Goal: Information Seeking & Learning: Learn about a topic

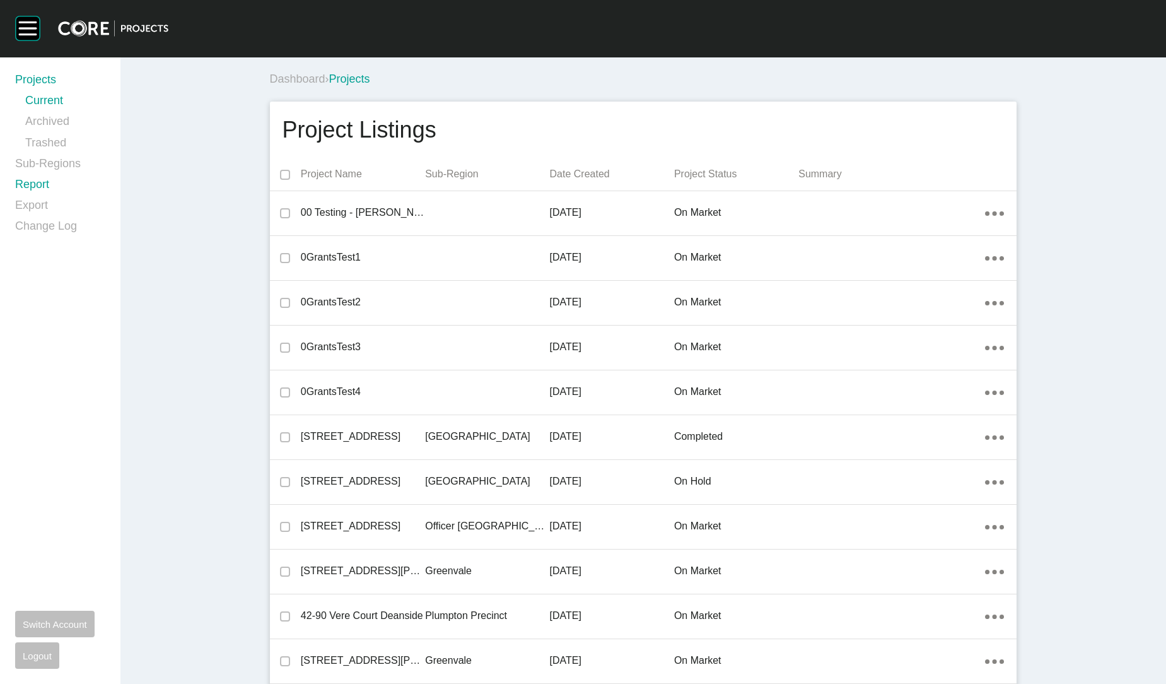
click at [46, 179] on link "Report" at bounding box center [60, 187] width 90 height 21
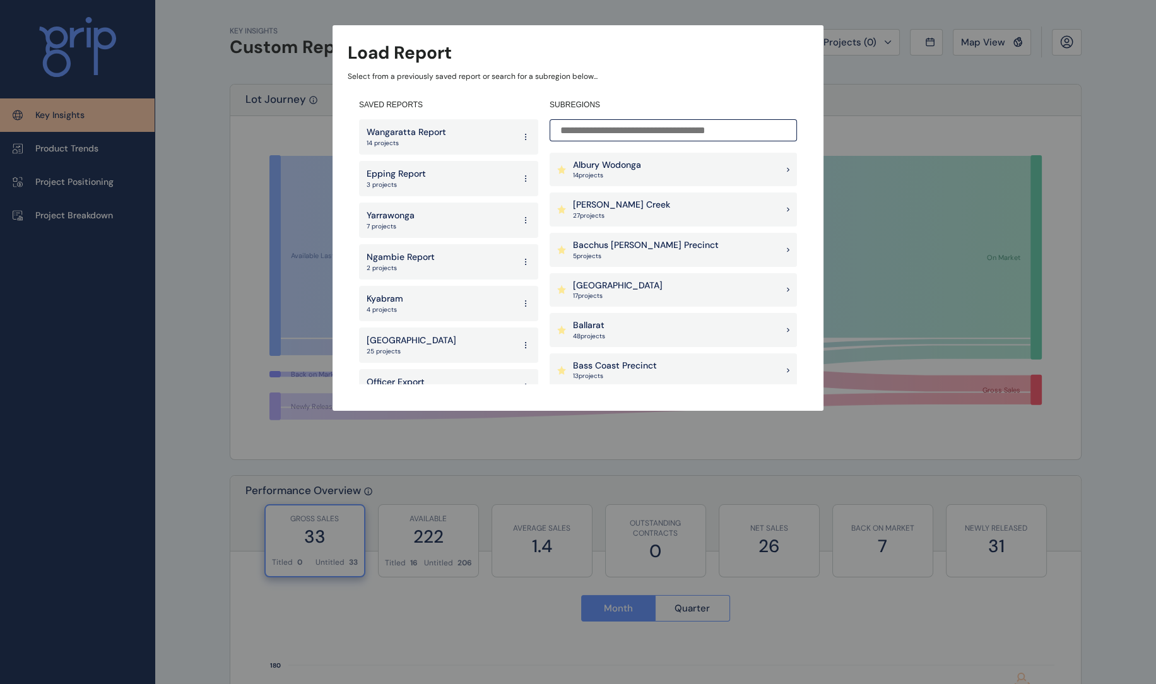
click at [650, 129] on input at bounding box center [672, 130] width 247 height 22
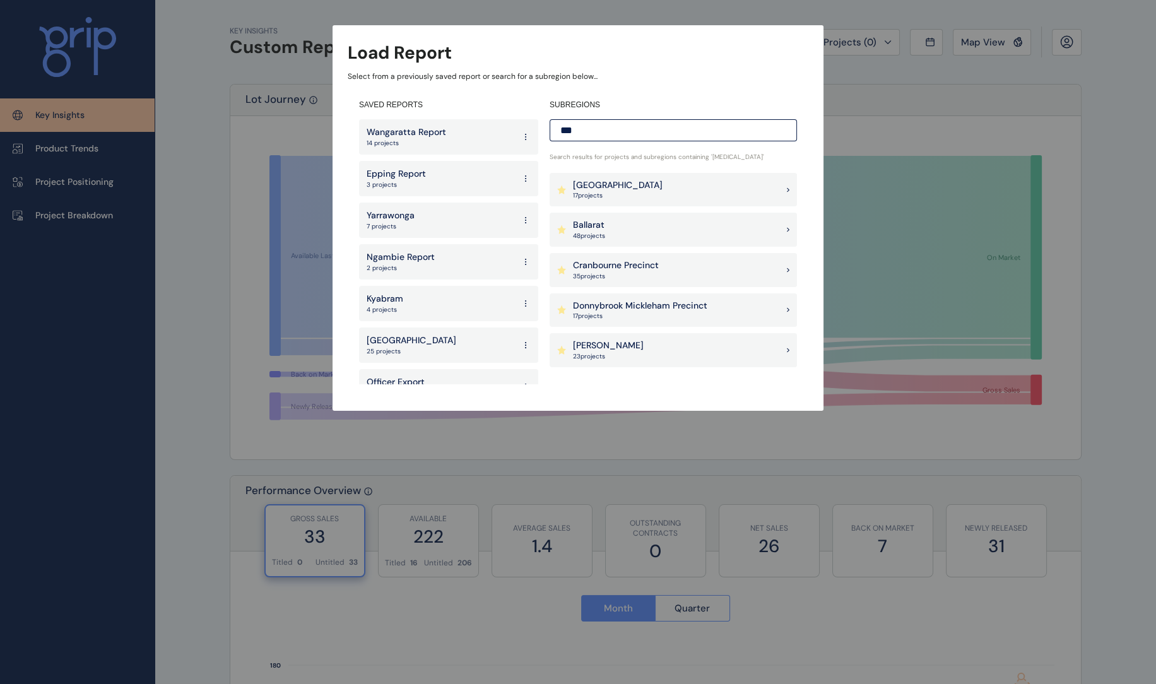
type input "***"
click at [684, 234] on div "Ballarat 48 project s" at bounding box center [672, 230] width 247 height 34
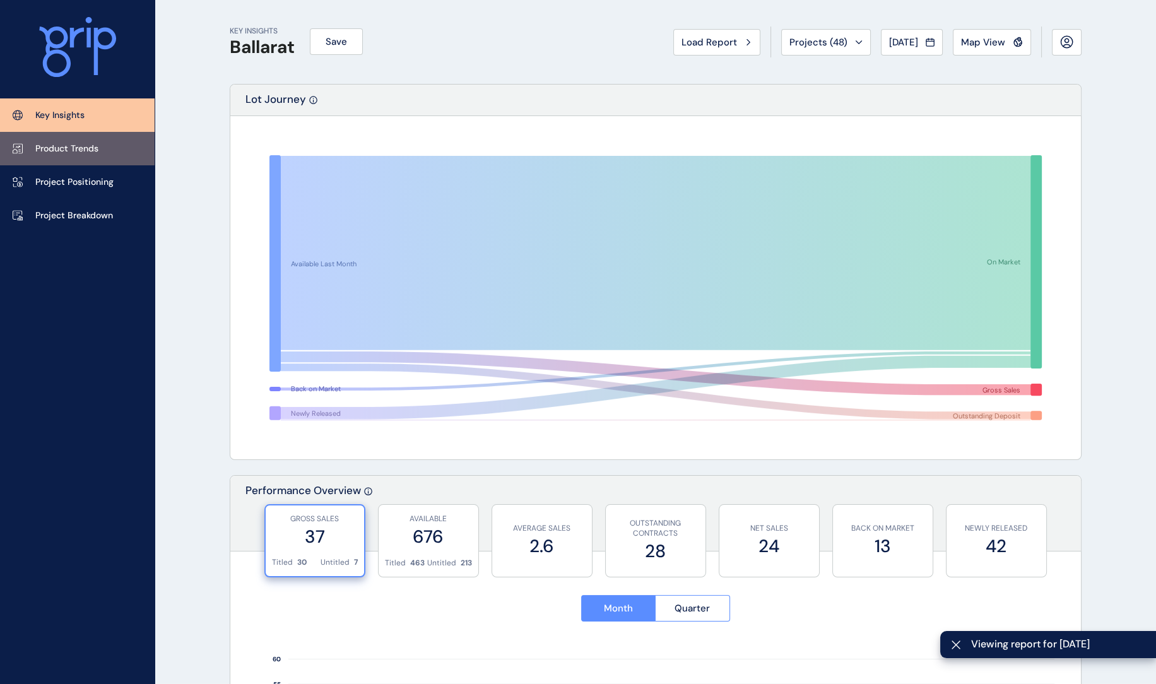
click at [81, 154] on p "Product Trends" at bounding box center [66, 149] width 63 height 13
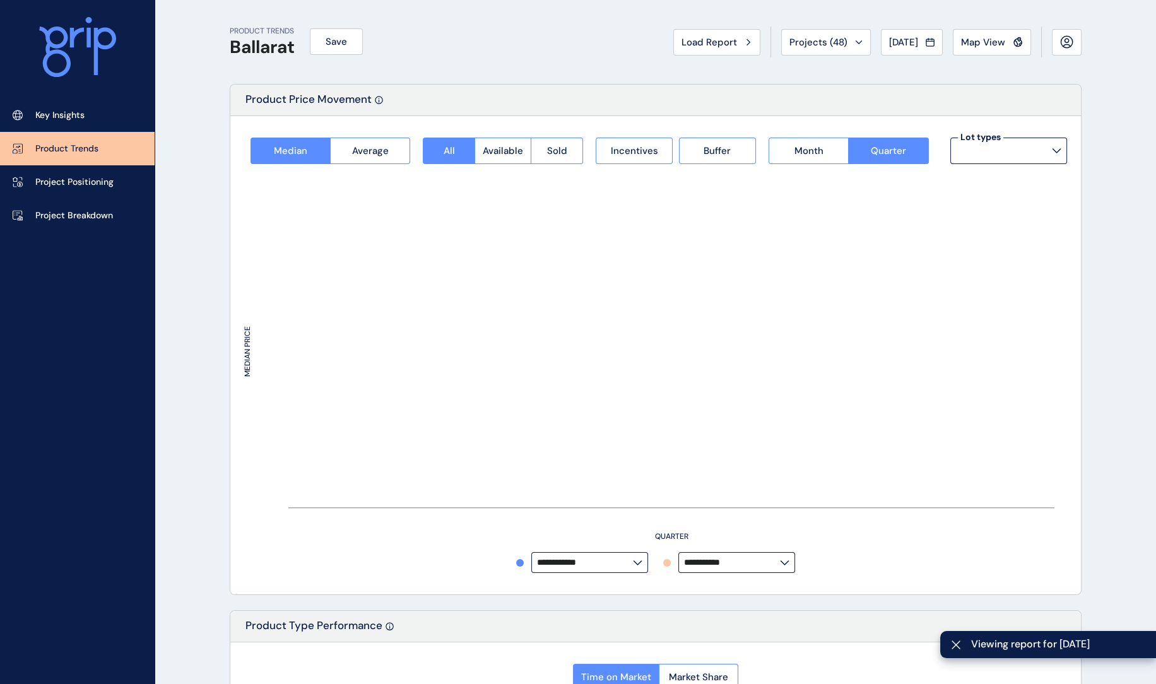
type input "*********"
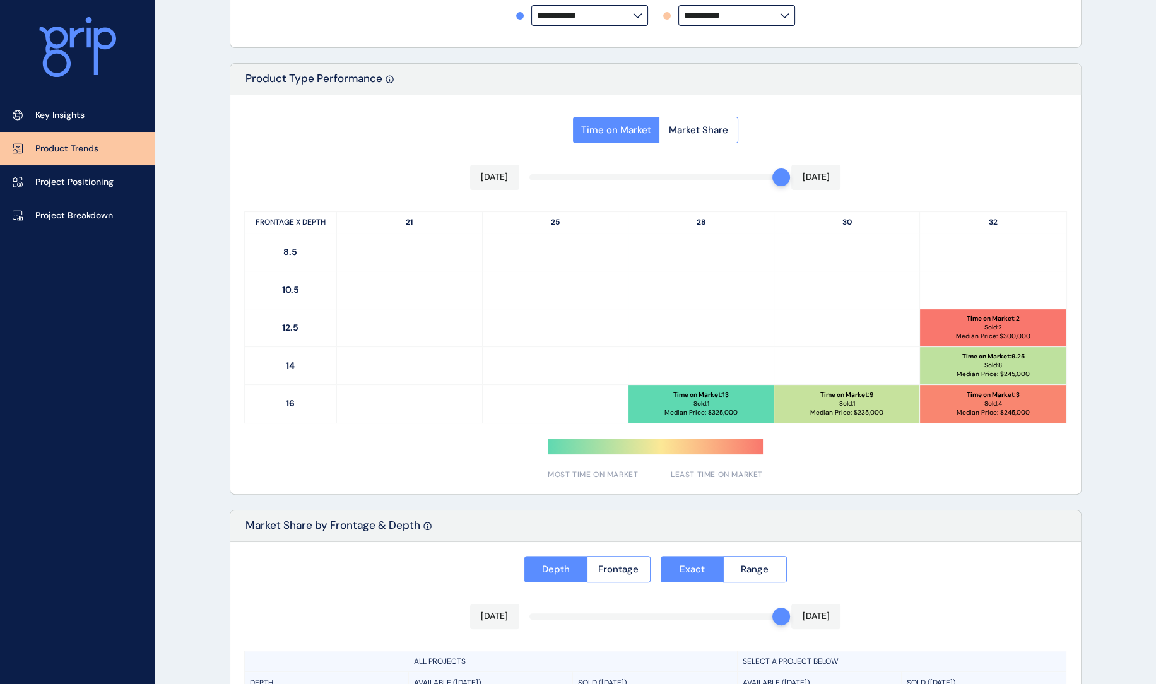
scroll to position [550, 0]
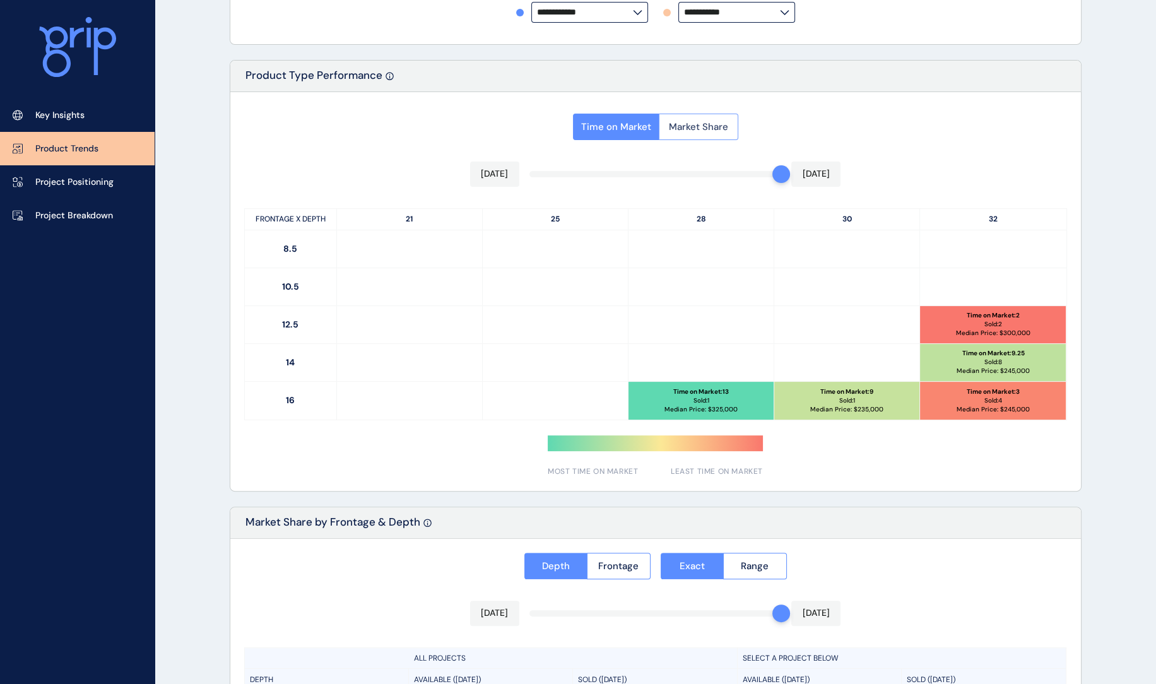
click at [687, 126] on span "Market Share" at bounding box center [698, 126] width 59 height 13
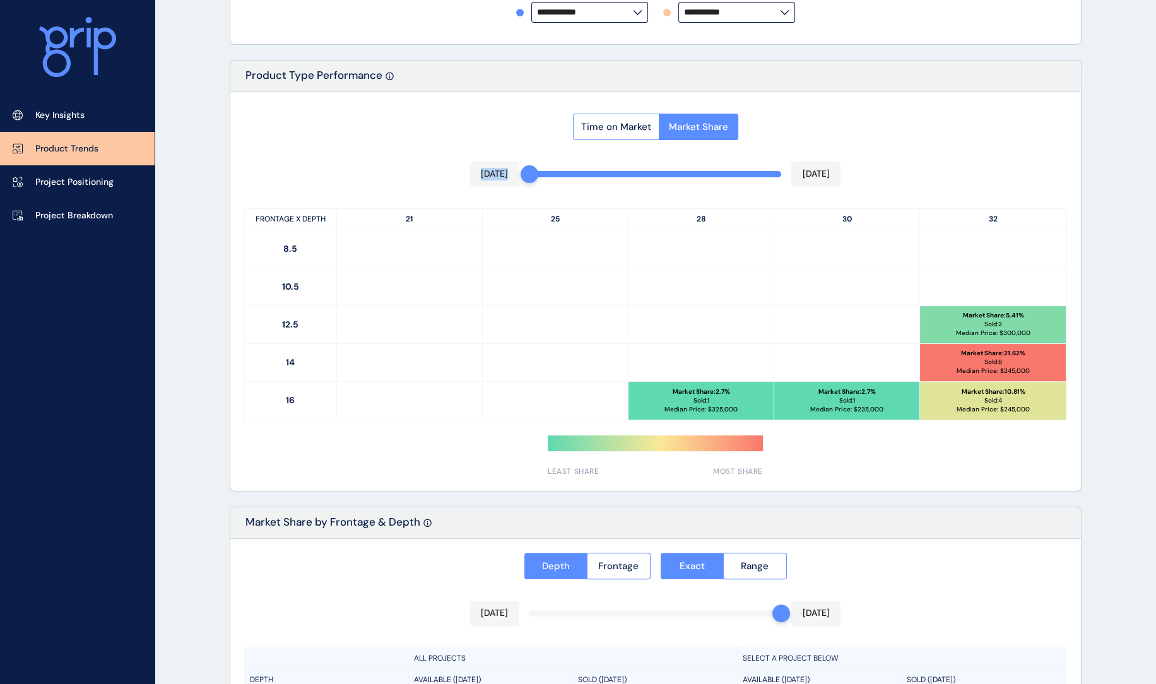
drag, startPoint x: 785, startPoint y: 177, endPoint x: 461, endPoint y: 165, distance: 324.4
click at [461, 165] on div "Time on Market Market Share [DATE] [DATE] FRONTAGE X DEPTH 21 25 28 30 32 8.5 1…" at bounding box center [655, 291] width 850 height 399
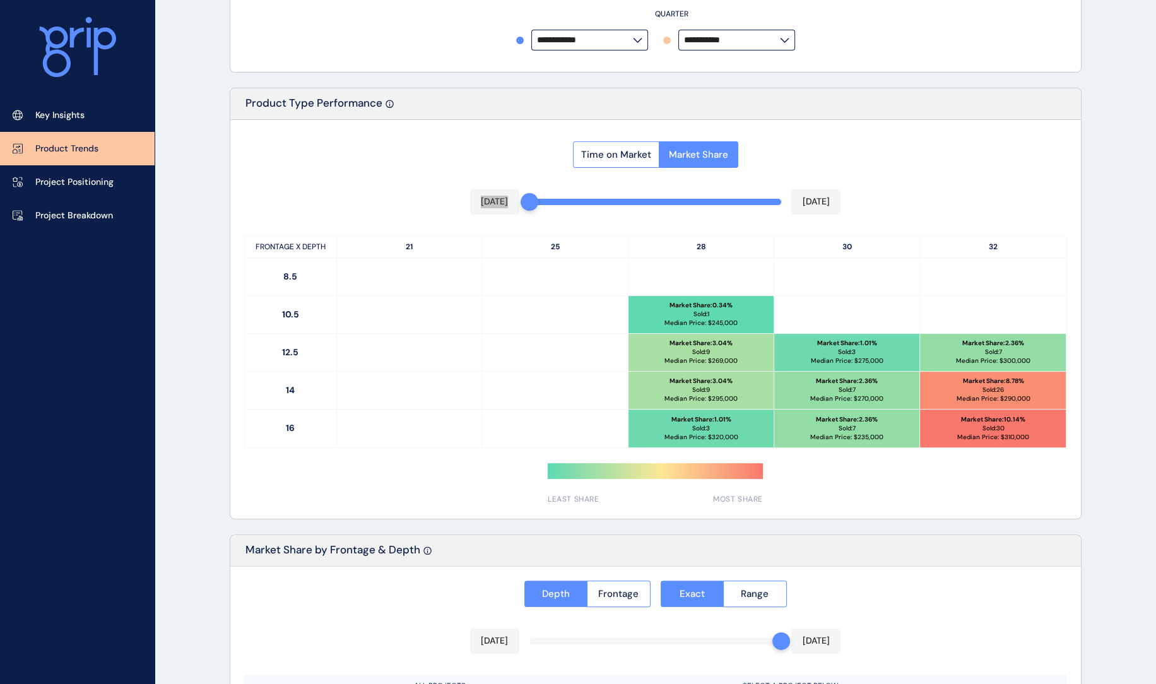
scroll to position [523, 0]
click at [591, 204] on div "[DATE] [DATE]" at bounding box center [655, 201] width 371 height 25
drag, startPoint x: 532, startPoint y: 201, endPoint x: 650, endPoint y: 201, distance: 118.0
click at [650, 201] on div "Time on Market Market Share [DATE] [DATE] FRONTAGE X DEPTH 21 25 28 30 32 8.5 1…" at bounding box center [655, 318] width 850 height 399
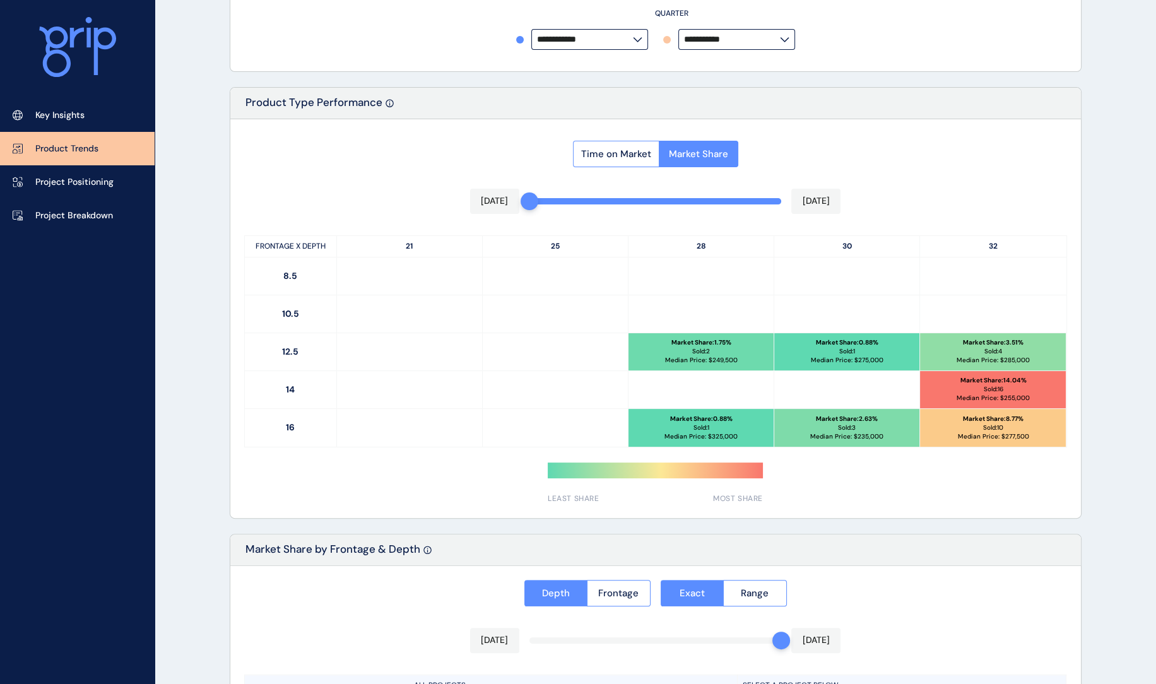
drag, startPoint x: 704, startPoint y: 203, endPoint x: 536, endPoint y: 208, distance: 167.9
click at [536, 208] on div "Time on Market Market Share [DATE] [DATE] FRONTAGE X DEPTH 21 25 28 30 32 8.5 1…" at bounding box center [655, 318] width 850 height 399
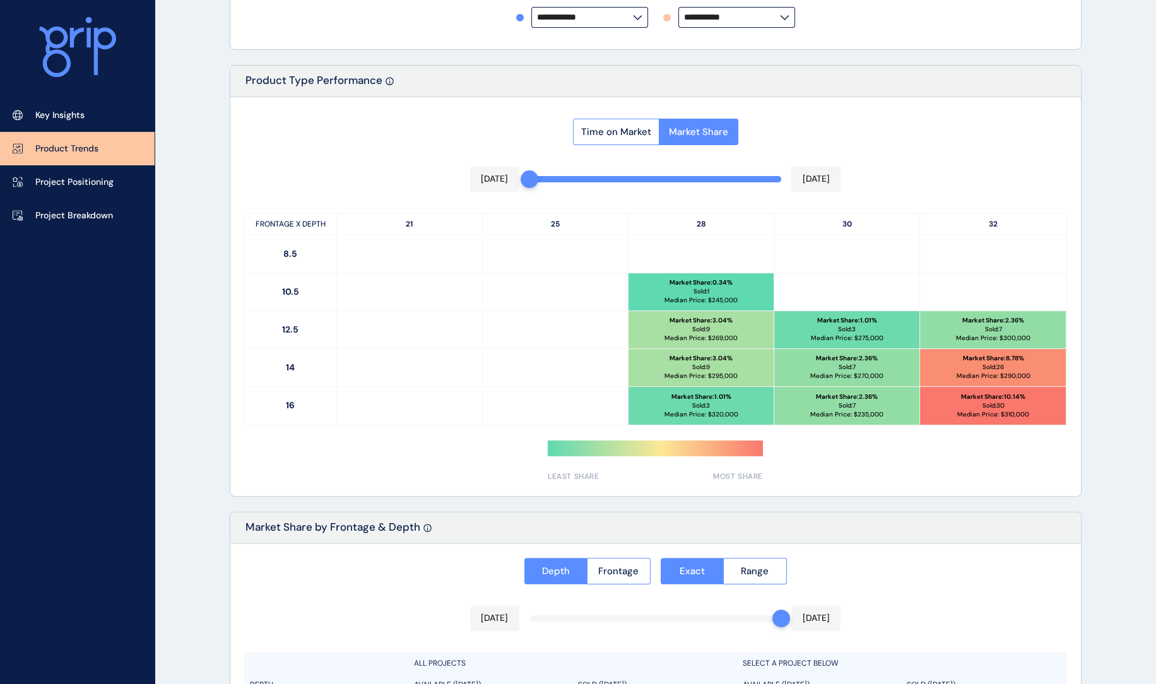
scroll to position [546, 0]
click at [607, 139] on button "Time on Market" at bounding box center [616, 131] width 86 height 26
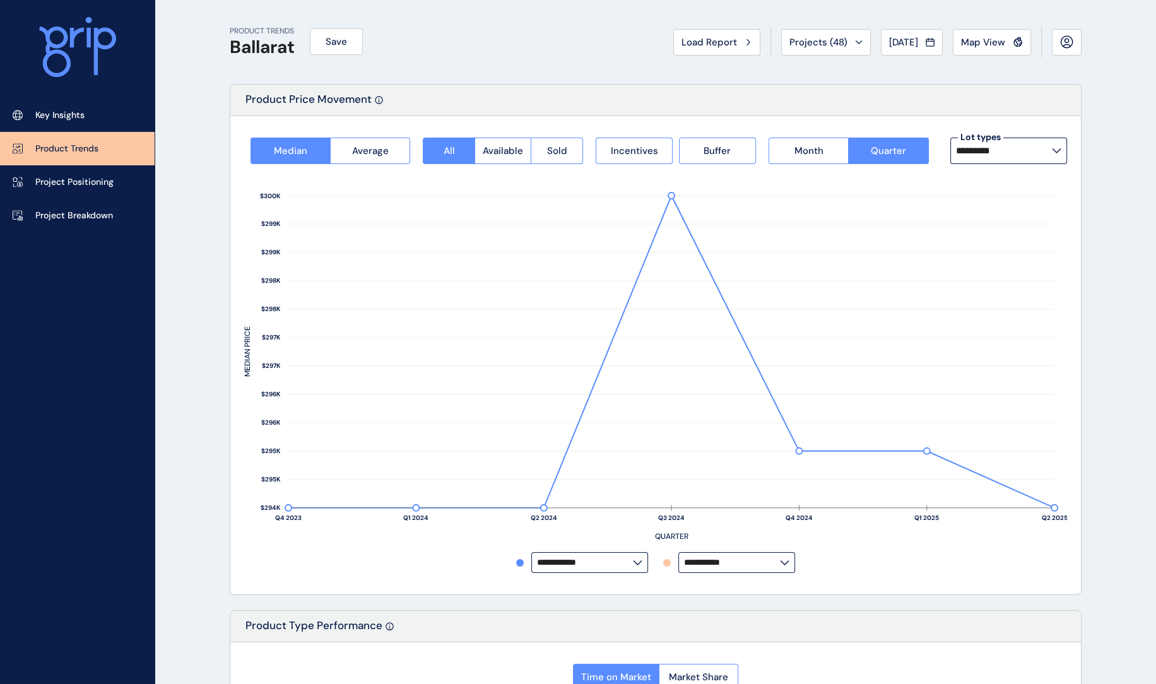
scroll to position [0, 0]
drag, startPoint x: 626, startPoint y: 146, endPoint x: 674, endPoint y: 149, distance: 48.0
click at [626, 146] on span "Incentives" at bounding box center [633, 150] width 47 height 13
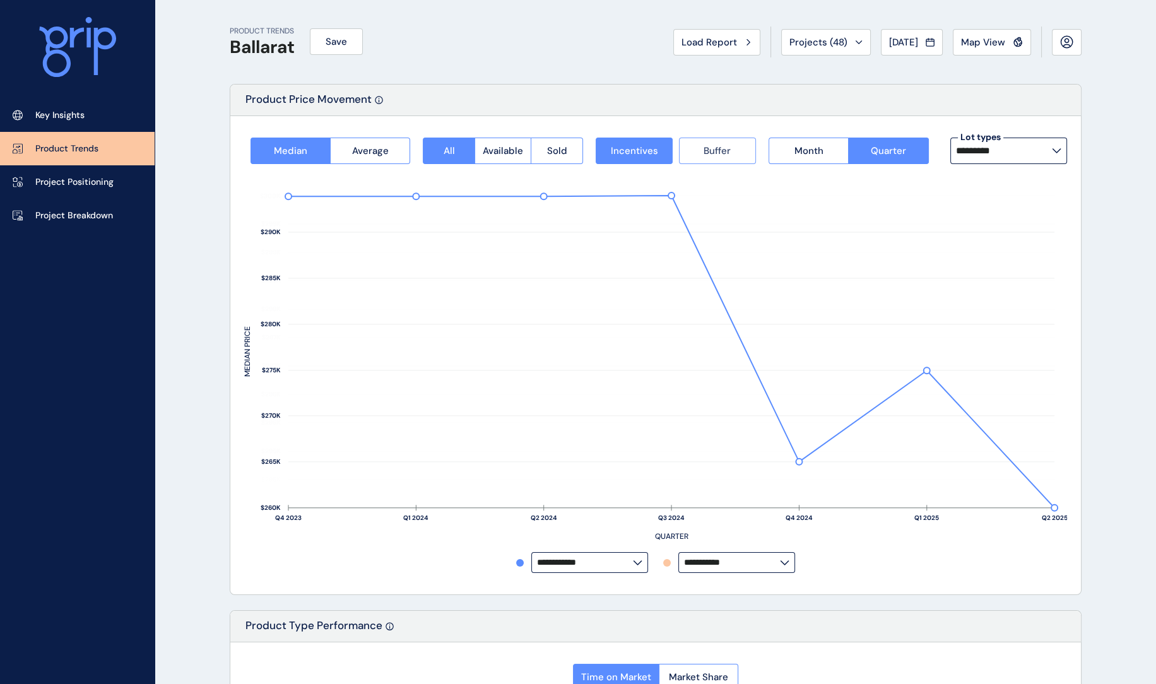
click at [734, 154] on button "Buffer" at bounding box center [717, 151] width 77 height 26
click at [66, 120] on p "Key Insights" at bounding box center [59, 115] width 49 height 13
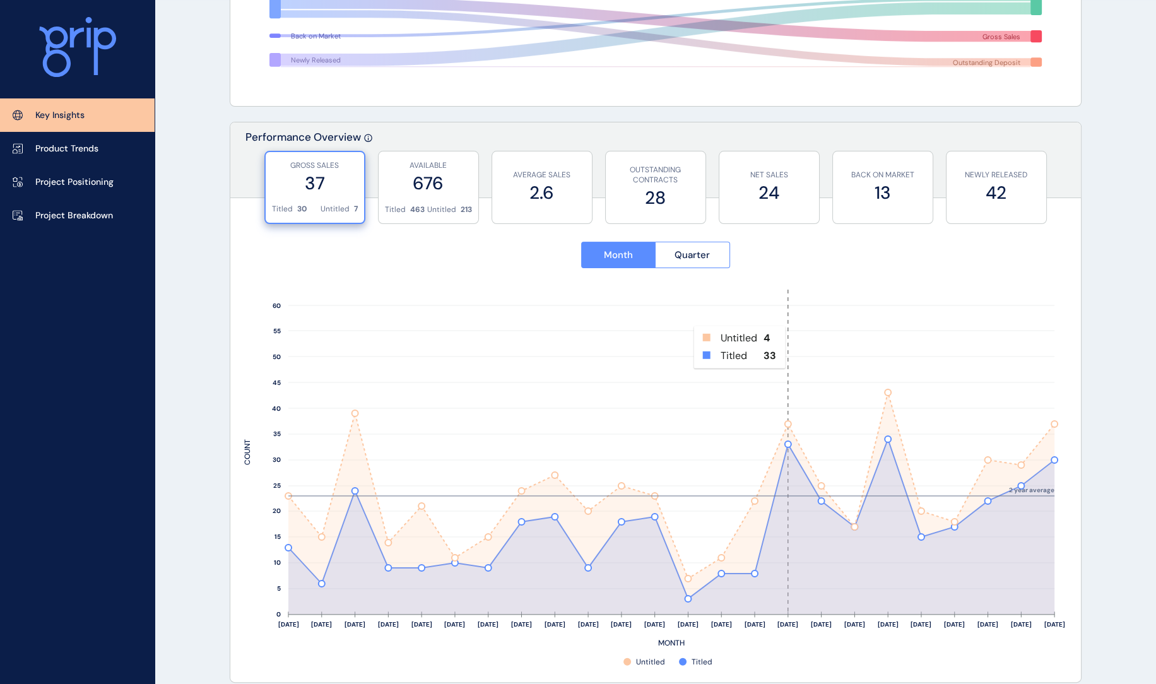
scroll to position [360, 0]
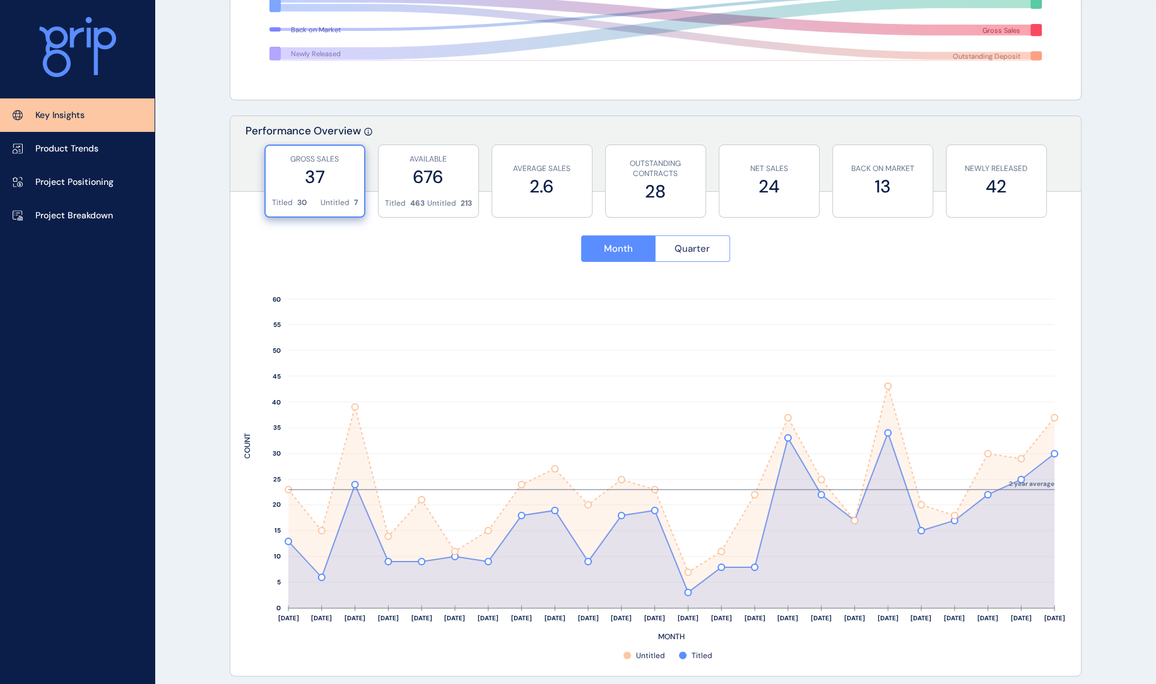
click at [715, 251] on button "Quarter" at bounding box center [692, 248] width 75 height 26
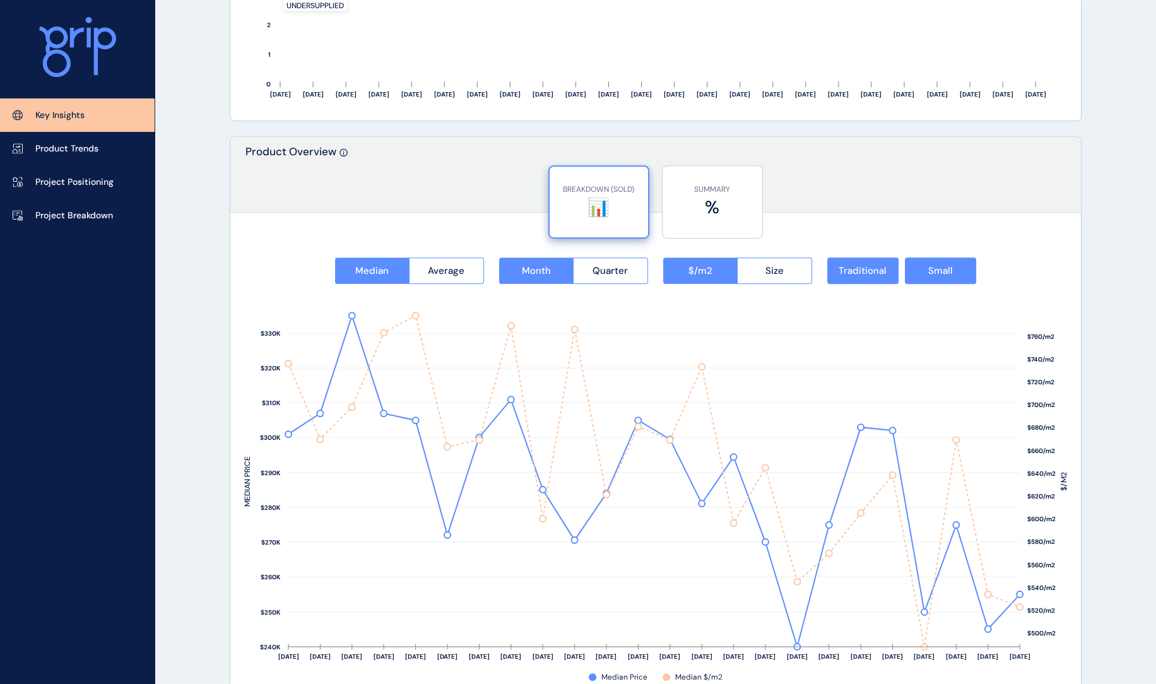
scroll to position [1497, 0]
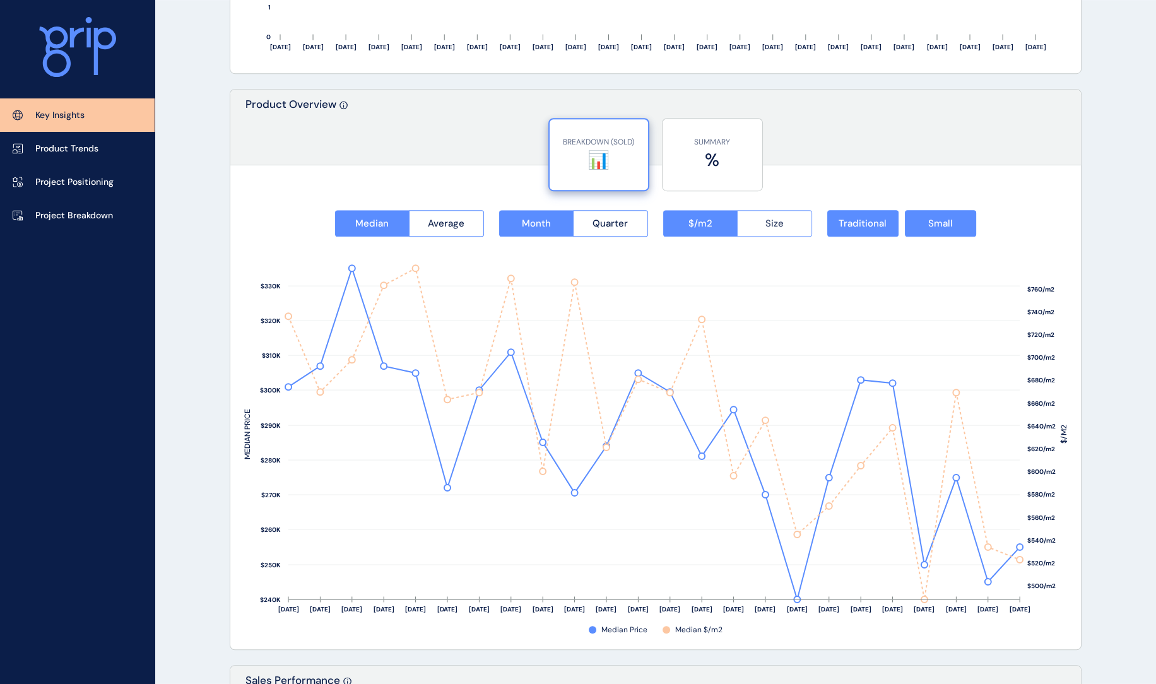
click at [792, 216] on button "Size" at bounding box center [774, 223] width 75 height 26
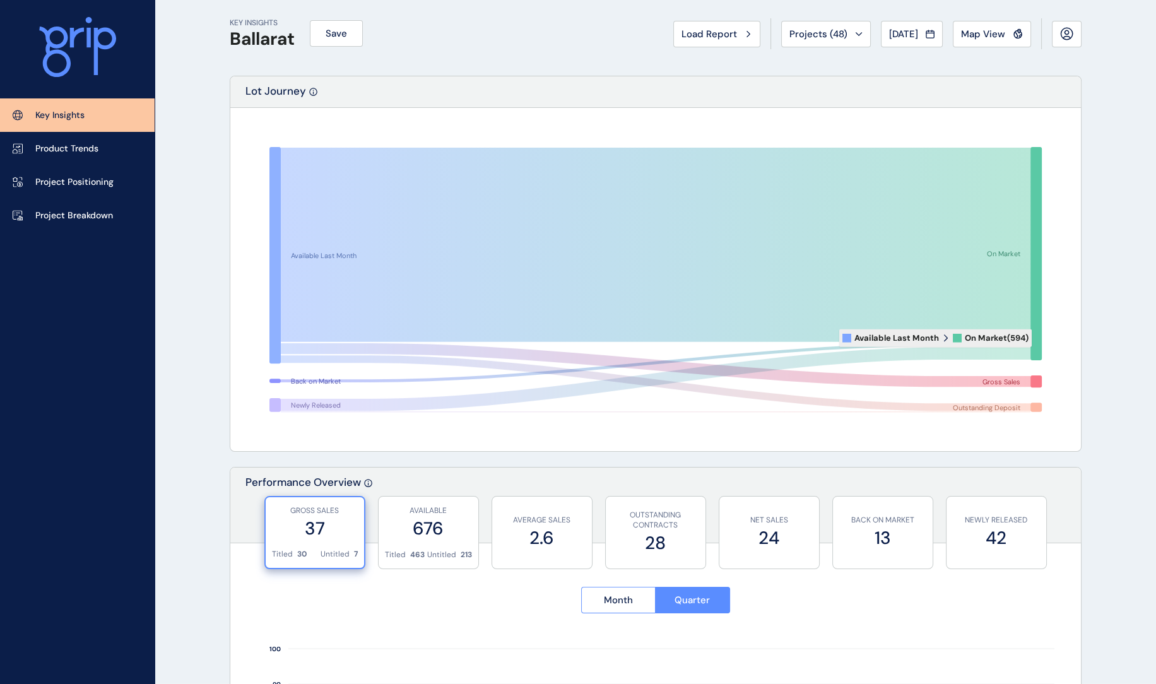
scroll to position [0, 0]
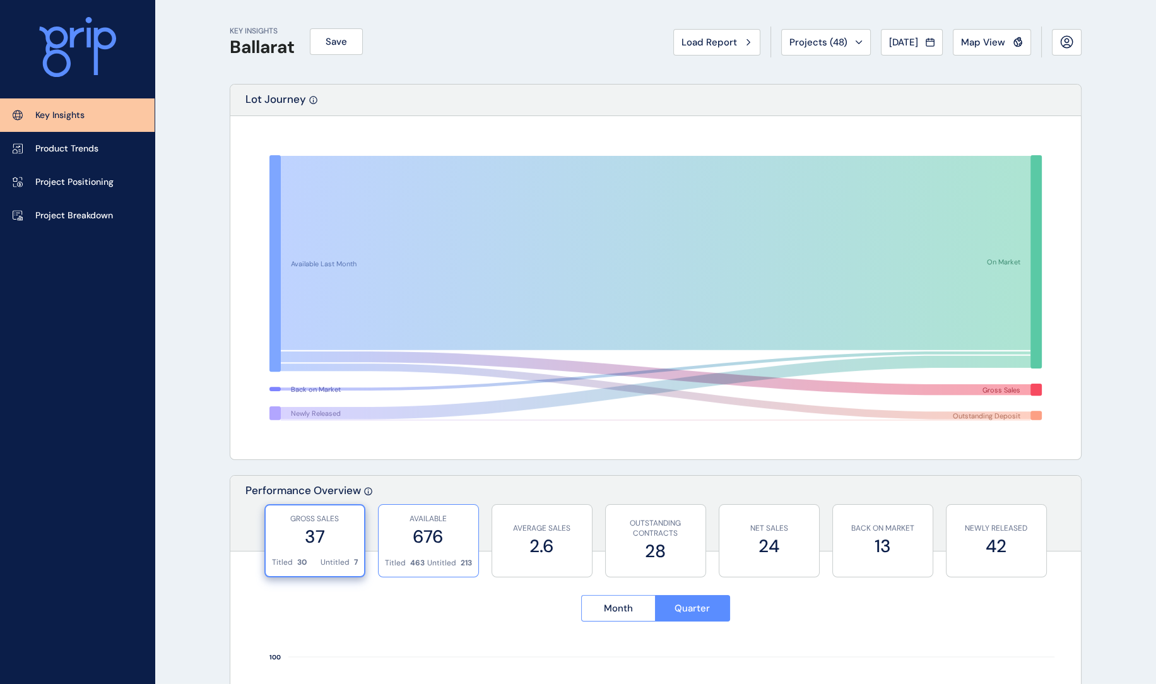
click at [429, 528] on label "676" at bounding box center [428, 536] width 87 height 25
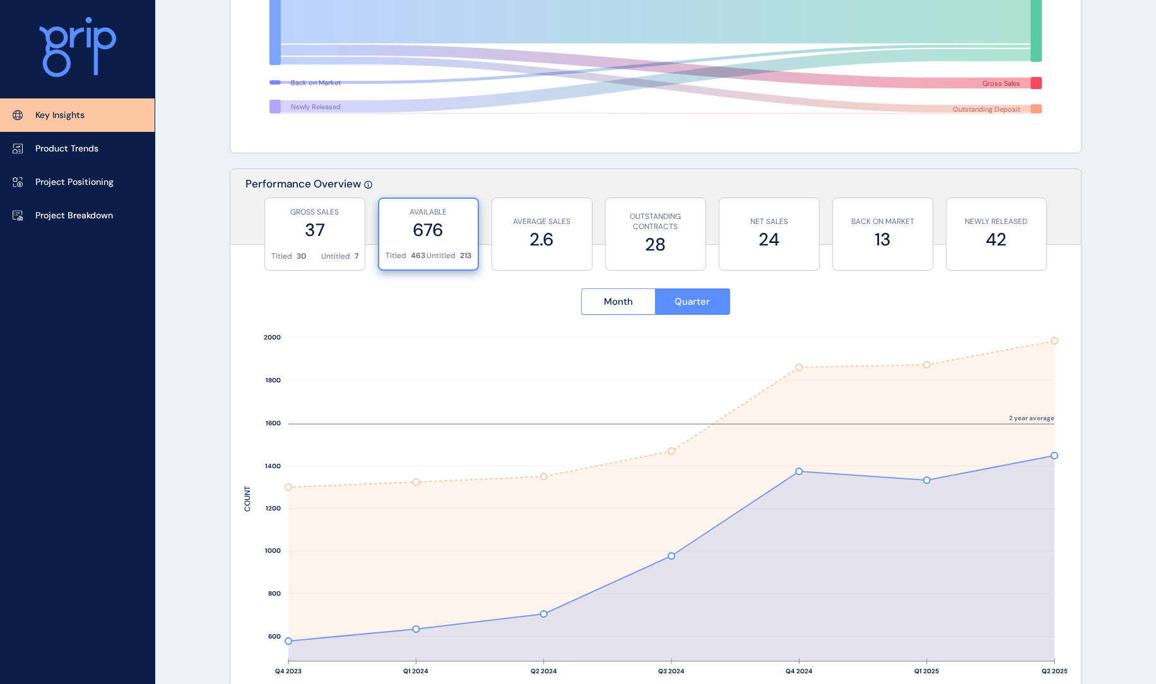
scroll to position [315, 0]
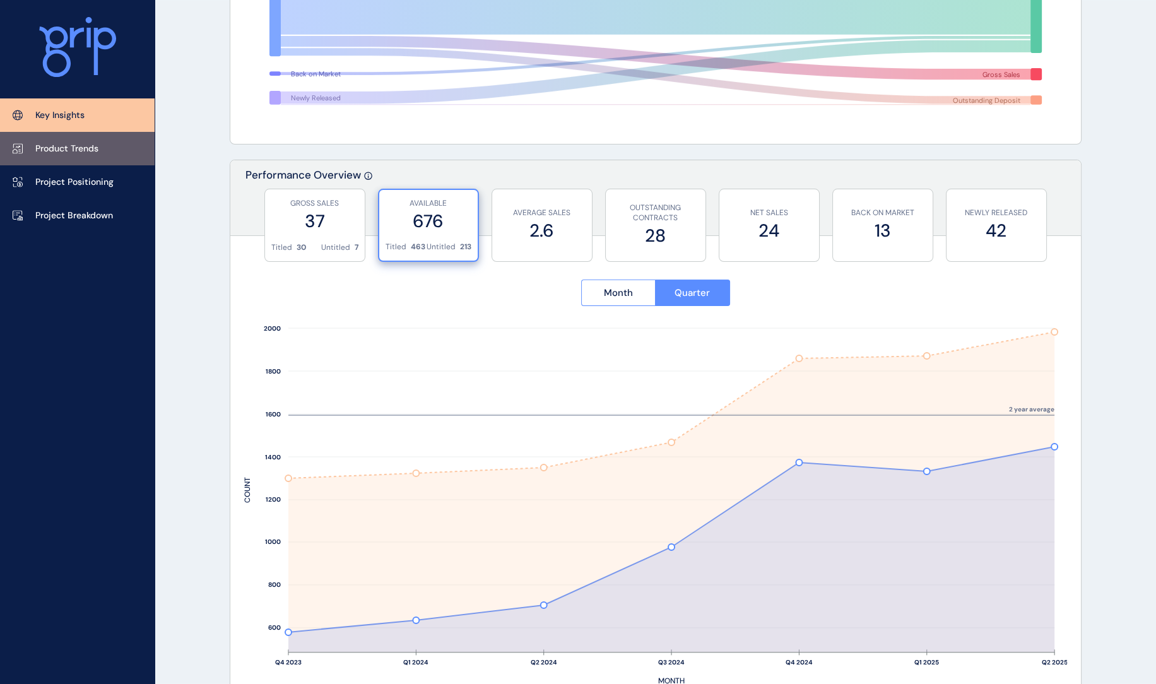
click at [74, 156] on link "Product Trends" at bounding box center [77, 148] width 155 height 33
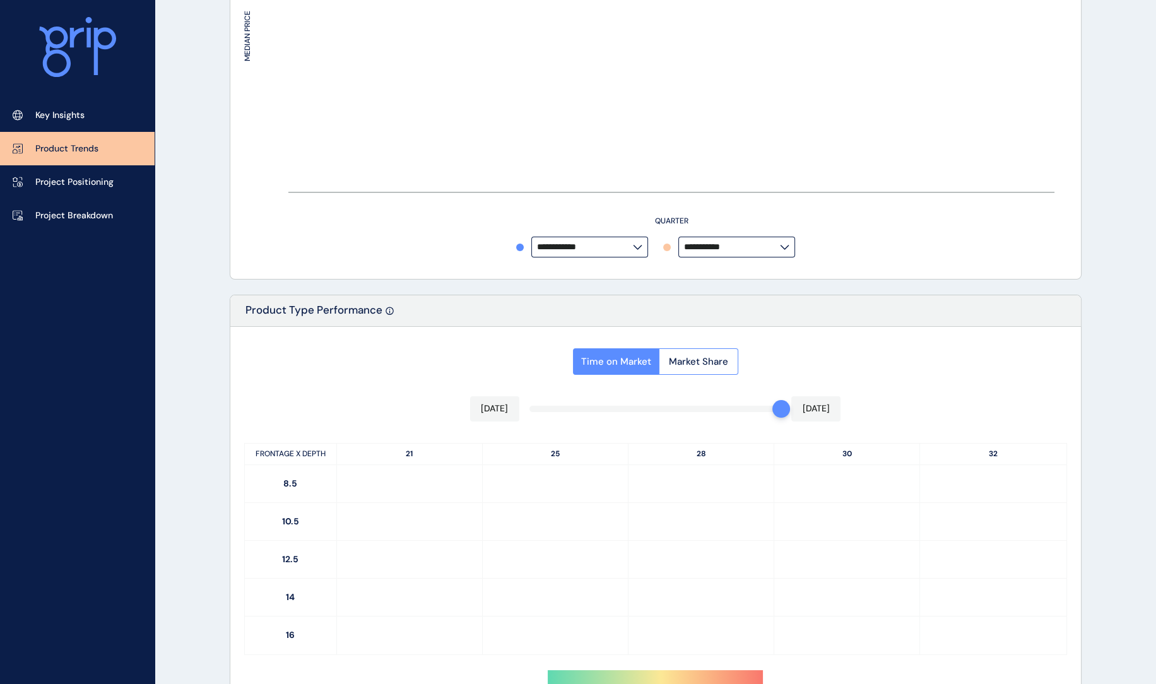
type input "*********"
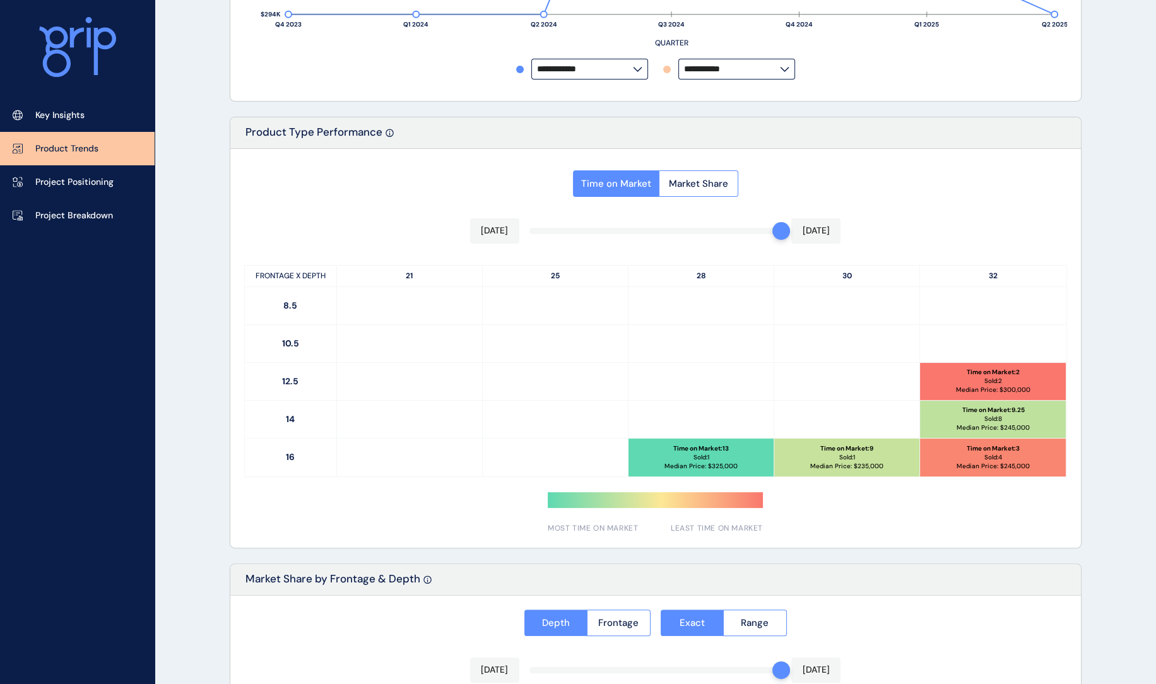
scroll to position [504, 0]
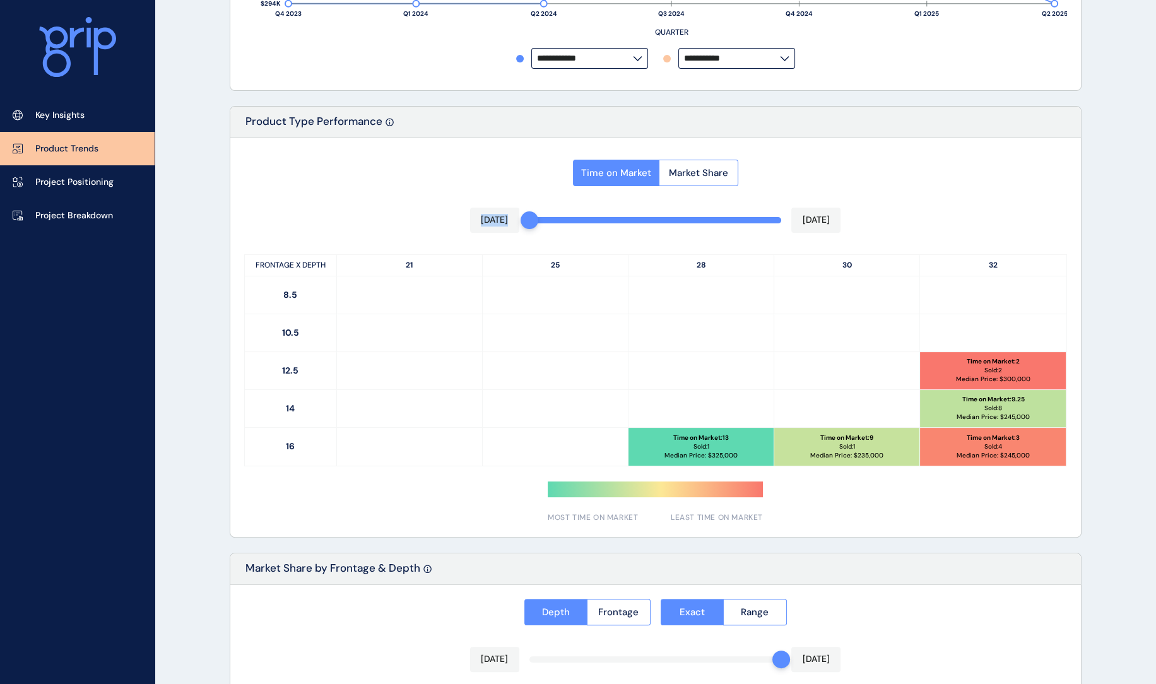
drag, startPoint x: 751, startPoint y: 221, endPoint x: 467, endPoint y: 221, distance: 283.8
click at [467, 221] on div "Time on Market Market Share [DATE] [DATE] FRONTAGE X DEPTH 21 25 28 30 32 8.5 1…" at bounding box center [655, 337] width 850 height 399
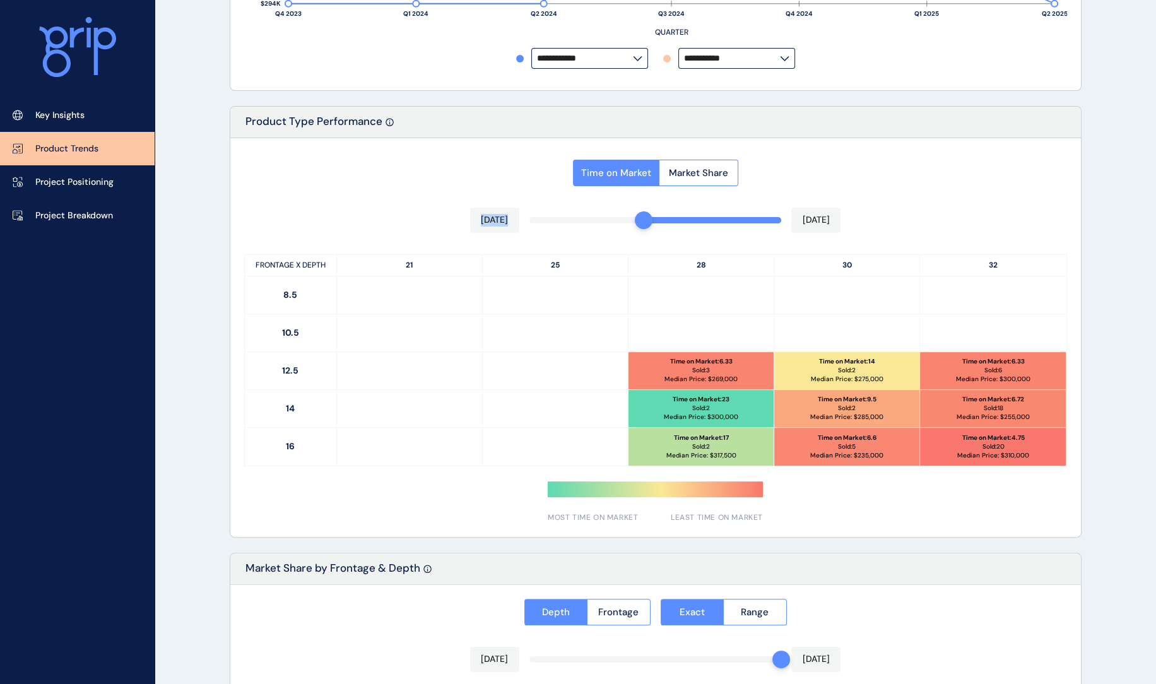
click at [638, 224] on div at bounding box center [644, 220] width 18 height 18
